Goal: Navigation & Orientation: Find specific page/section

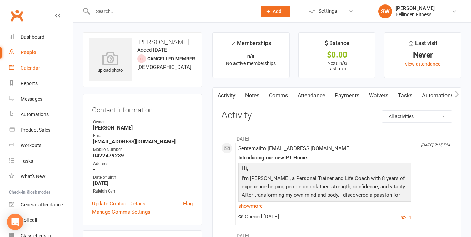
click at [32, 73] on link "Calendar" at bounding box center [41, 68] width 64 height 16
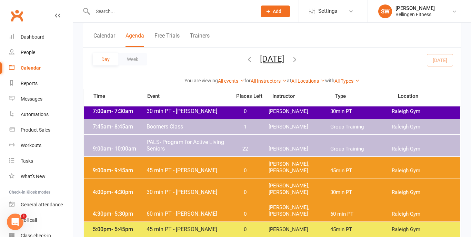
scroll to position [98, 0]
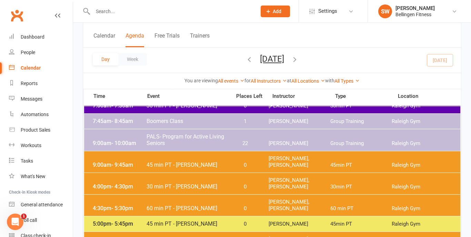
click at [298, 61] on icon "button" at bounding box center [295, 59] width 8 height 8
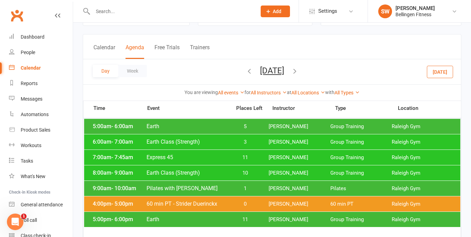
scroll to position [29, 0]
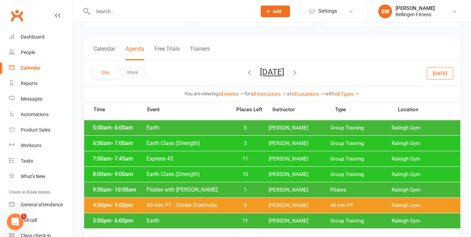
click at [242, 220] on span "11" at bounding box center [245, 221] width 36 height 7
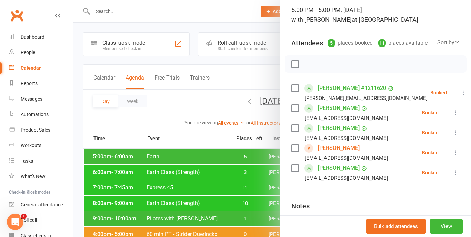
scroll to position [41, 0]
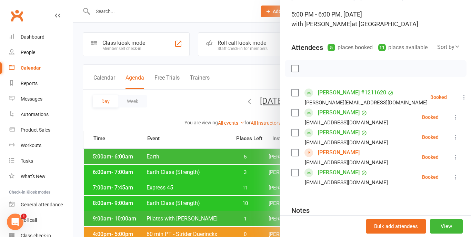
click at [255, 62] on div at bounding box center [272, 118] width 398 height 237
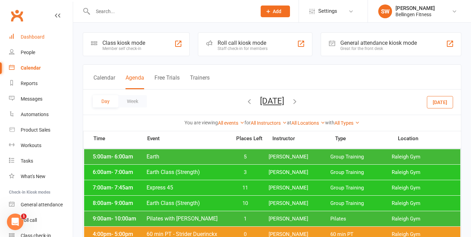
click at [44, 36] on link "Dashboard" at bounding box center [41, 37] width 64 height 16
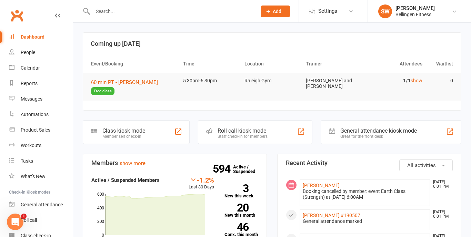
click at [120, 15] on input "text" at bounding box center [171, 12] width 161 height 10
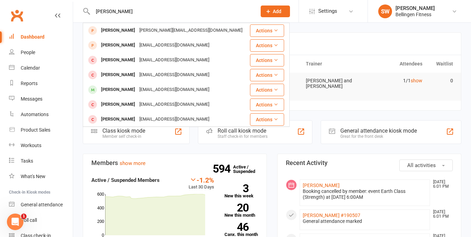
type input "[PERSON_NAME]"
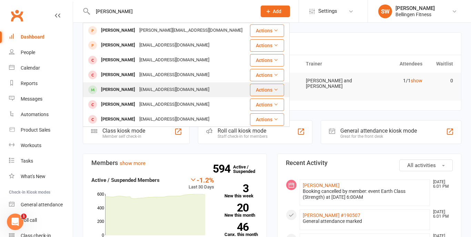
drag, startPoint x: 109, startPoint y: 23, endPoint x: 120, endPoint y: 89, distance: 67.1
click at [120, 89] on div "[PERSON_NAME]" at bounding box center [118, 90] width 38 height 10
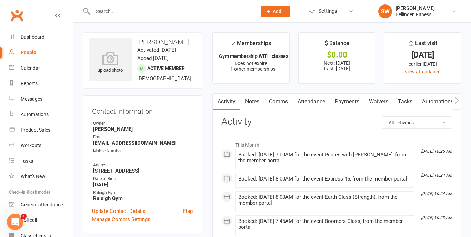
click at [183, 14] on input "text" at bounding box center [171, 12] width 161 height 10
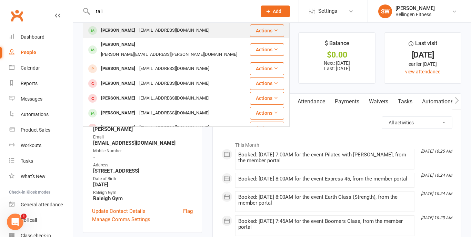
type input "tali"
click at [181, 29] on div "[PERSON_NAME] [EMAIL_ADDRESS][DOMAIN_NAME]" at bounding box center [166, 30] width 166 height 14
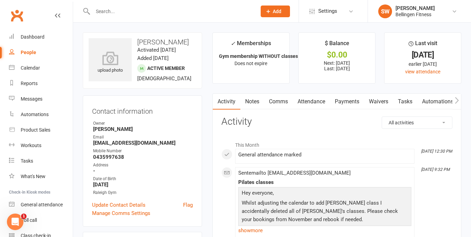
click at [182, 6] on div at bounding box center [167, 11] width 169 height 22
click at [181, 9] on input "text" at bounding box center [171, 12] width 161 height 10
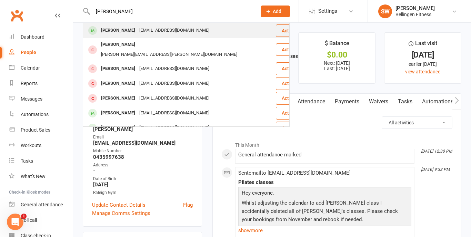
type input "[PERSON_NAME]"
click at [154, 29] on div "[EMAIL_ADDRESS][DOMAIN_NAME]" at bounding box center [174, 31] width 74 height 10
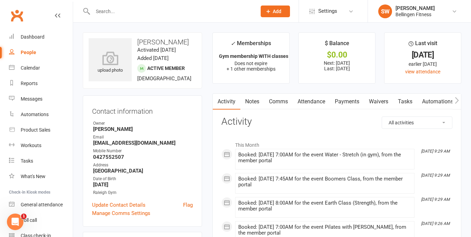
click at [156, 13] on input "text" at bounding box center [171, 12] width 161 height 10
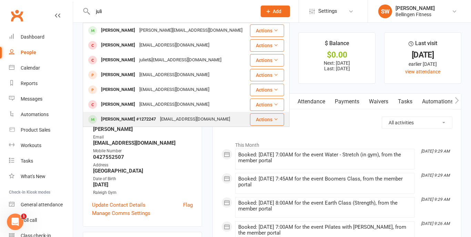
type input "juli"
click at [161, 119] on div "[EMAIL_ADDRESS][DOMAIN_NAME]" at bounding box center [195, 119] width 74 height 10
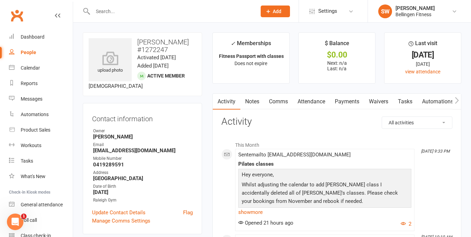
click at [191, 11] on input "text" at bounding box center [171, 12] width 161 height 10
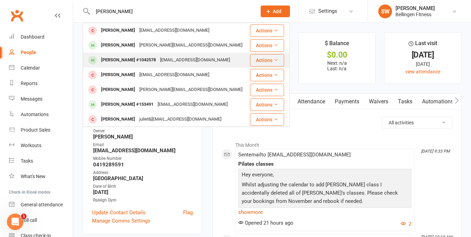
type input "[PERSON_NAME]"
click at [182, 56] on div "[EMAIL_ADDRESS][DOMAIN_NAME]" at bounding box center [195, 60] width 74 height 10
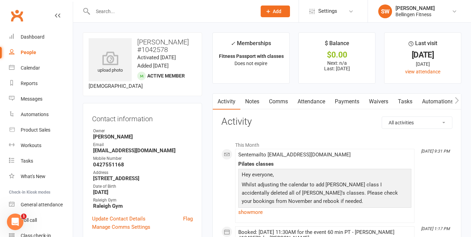
click at [200, 15] on input "text" at bounding box center [171, 12] width 161 height 10
click at [39, 70] on div "Calendar" at bounding box center [30, 68] width 19 height 6
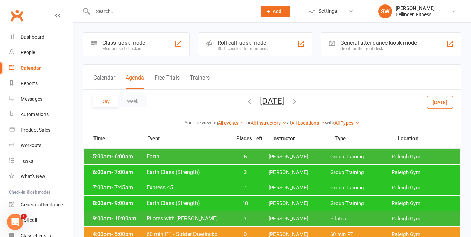
click at [298, 101] on icon "button" at bounding box center [295, 102] width 8 height 8
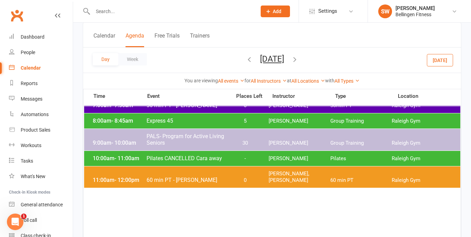
scroll to position [98, 0]
